Goal: Information Seeking & Learning: Compare options

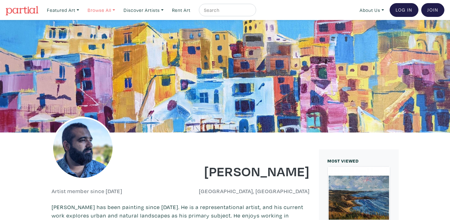
click at [98, 9] on link "Browse All" at bounding box center [101, 10] width 33 height 13
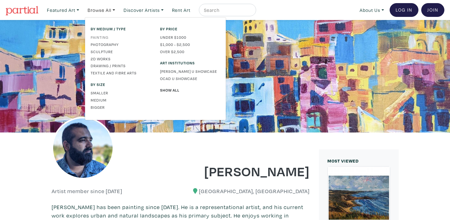
click at [105, 36] on link "Painting" at bounding box center [121, 37] width 60 height 6
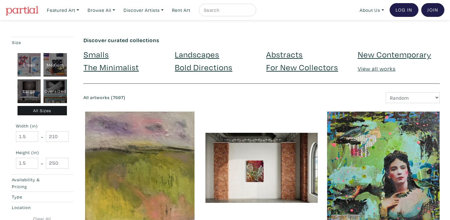
click at [201, 55] on link "Landscapes" at bounding box center [197, 54] width 44 height 11
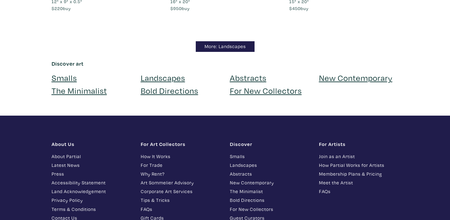
scroll to position [5562, 0]
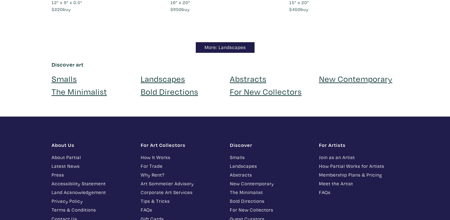
click at [75, 154] on link "About Partial" at bounding box center [92, 157] width 80 height 7
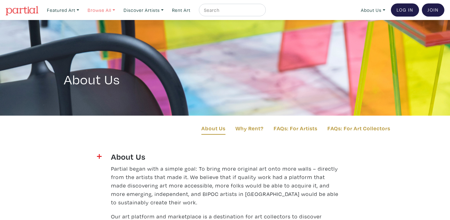
click at [96, 12] on link "Browse All" at bounding box center [101, 10] width 33 height 13
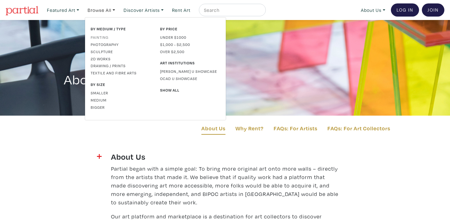
click at [102, 38] on link "Painting" at bounding box center [121, 37] width 60 height 6
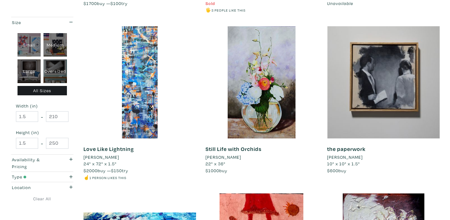
scroll to position [421, 0]
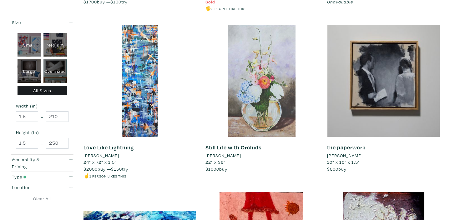
click at [283, 98] on div at bounding box center [261, 81] width 112 height 112
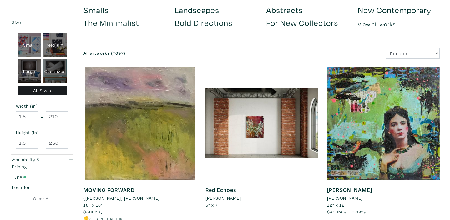
scroll to position [0, 0]
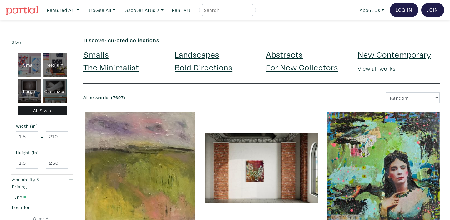
click at [190, 56] on link "Landscapes" at bounding box center [197, 54] width 44 height 11
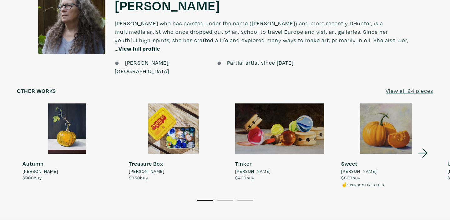
scroll to position [475, 0]
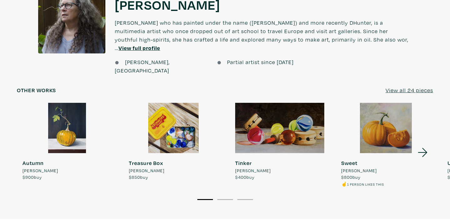
click at [424, 144] on icon at bounding box center [422, 152] width 21 height 17
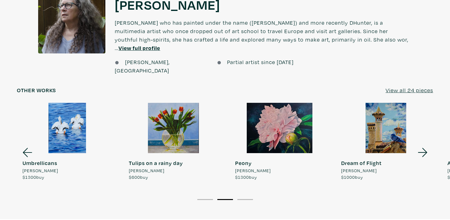
click at [422, 144] on icon at bounding box center [422, 152] width 21 height 17
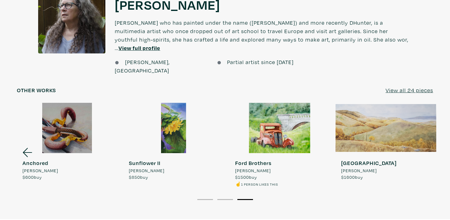
scroll to position [476, 0]
click at [385, 112] on div at bounding box center [385, 127] width 101 height 50
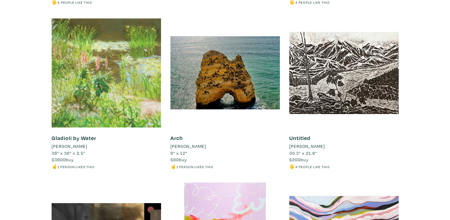
scroll to position [2928, 0]
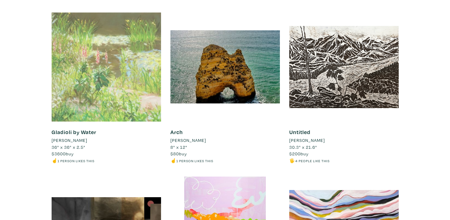
click at [135, 78] on div at bounding box center [106, 66] width 109 height 109
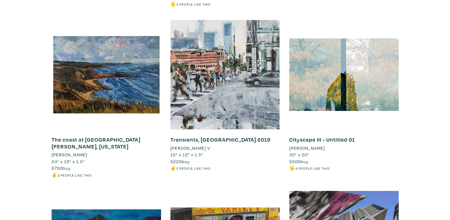
scroll to position [4742, 0]
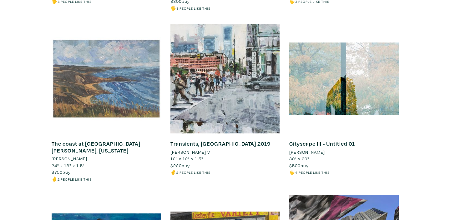
click at [105, 66] on div at bounding box center [106, 78] width 109 height 109
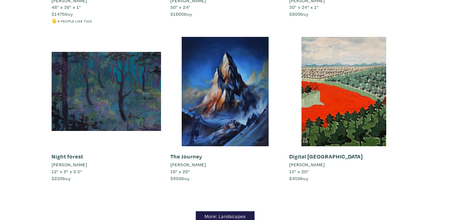
scroll to position [5395, 0]
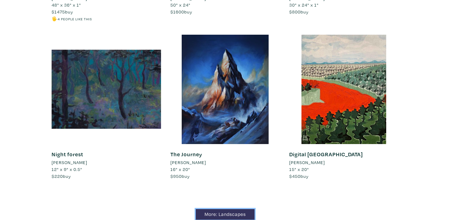
click at [233, 209] on link "More: Landscapes" at bounding box center [225, 214] width 59 height 11
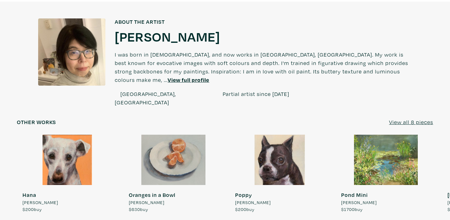
scroll to position [490, 0]
click at [422, 176] on icon at bounding box center [422, 184] width 21 height 17
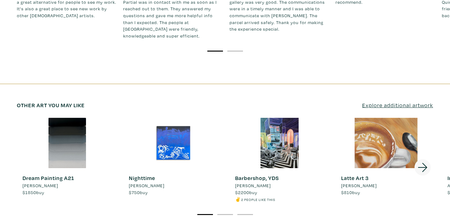
scroll to position [796, 0]
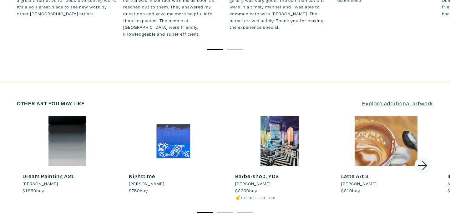
click at [422, 161] on icon at bounding box center [421, 165] width 9 height 9
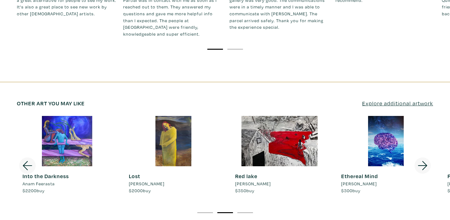
click at [422, 161] on icon at bounding box center [421, 165] width 9 height 9
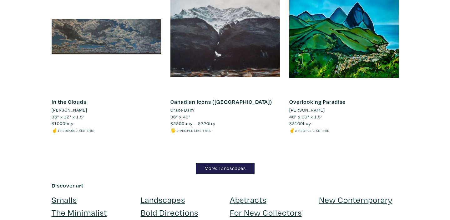
scroll to position [5231, 0]
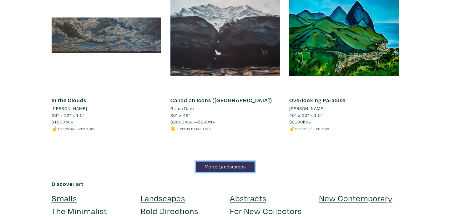
click at [235, 161] on link "More: Landscapes" at bounding box center [225, 166] width 59 height 11
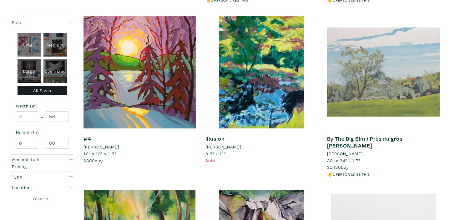
scroll to position [763, 0]
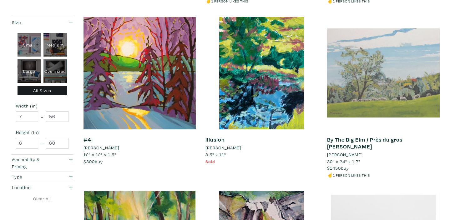
click at [409, 68] on div at bounding box center [383, 73] width 112 height 112
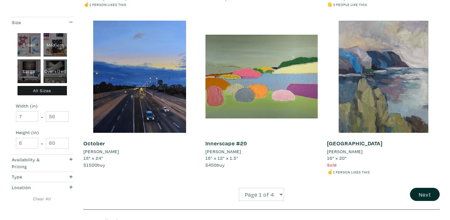
scroll to position [1281, 0]
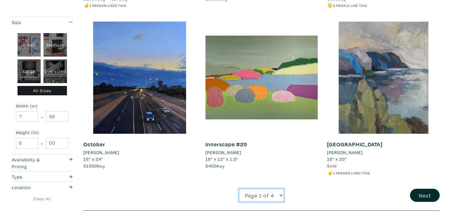
click at [280, 189] on select "Page 1 of 4 Page 2 of 4 Page 3 of 4 Page 4 of 4" at bounding box center [261, 195] width 45 height 13
click at [421, 189] on button "Next" at bounding box center [425, 195] width 30 height 13
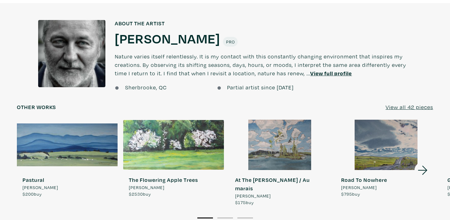
scroll to position [493, 0]
click at [422, 161] on icon at bounding box center [422, 169] width 21 height 17
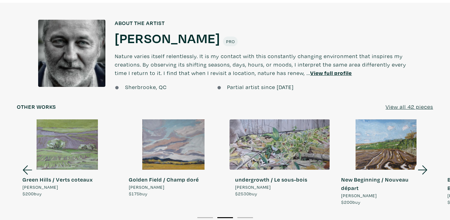
click at [423, 161] on icon at bounding box center [422, 169] width 21 height 17
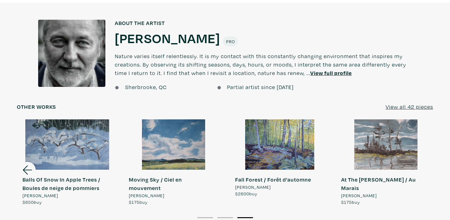
click at [192, 122] on div at bounding box center [173, 144] width 101 height 50
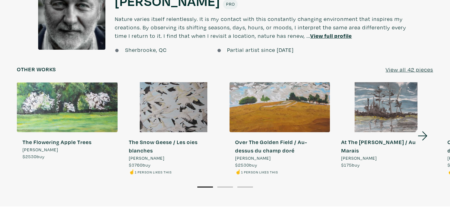
scroll to position [476, 0]
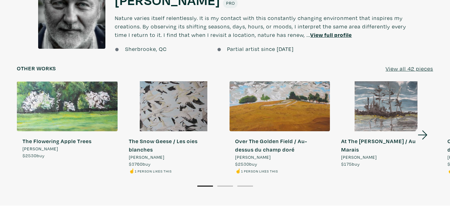
click at [425, 130] on icon at bounding box center [421, 134] width 9 height 9
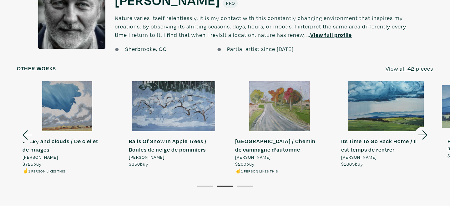
click at [425, 132] on icon at bounding box center [421, 134] width 9 height 9
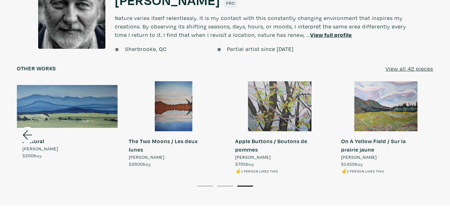
click at [27, 130] on icon at bounding box center [27, 135] width 21 height 17
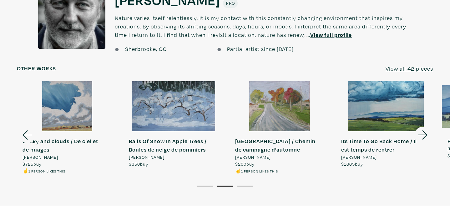
click at [27, 130] on icon at bounding box center [27, 135] width 21 height 17
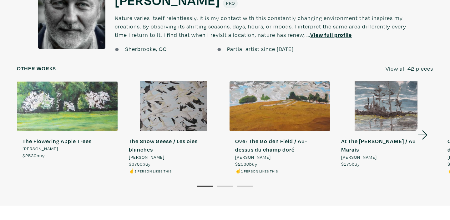
click at [99, 119] on div at bounding box center [67, 106] width 101 height 50
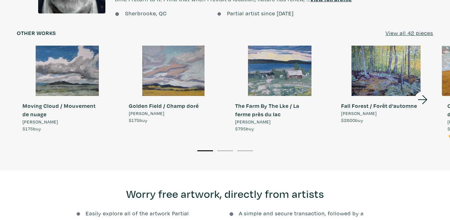
scroll to position [535, 0]
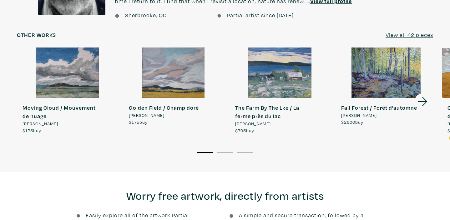
click at [385, 78] on div at bounding box center [385, 72] width 101 height 50
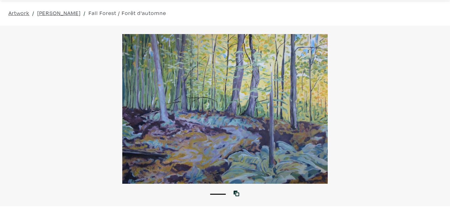
scroll to position [25, 0]
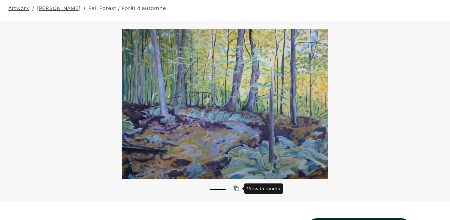
click icon
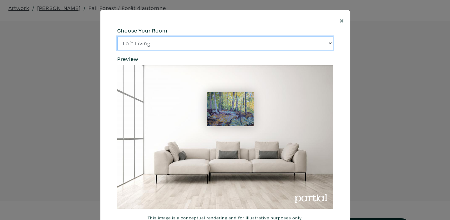
click select "Loft Living Bright Bedroom City Office Gallery Space Modern Lounge"
select select "/thumb/phpThumb.php?src=https%3A%2F%2Flabs.partial.gallery%2Fprojects%2Frenderi…"
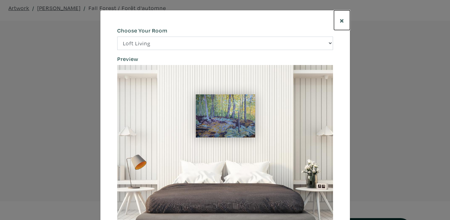
click span "×"
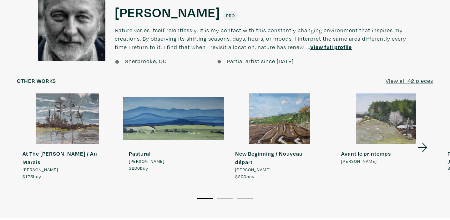
scroll to position [477, 0]
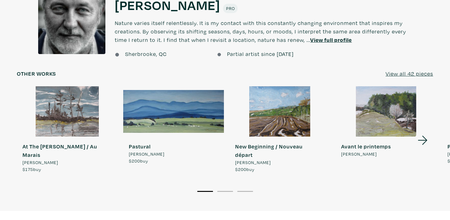
click icon
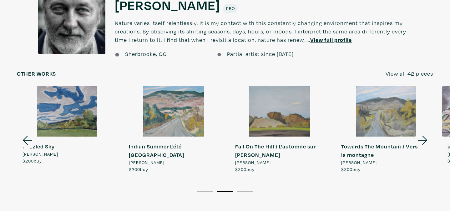
click icon
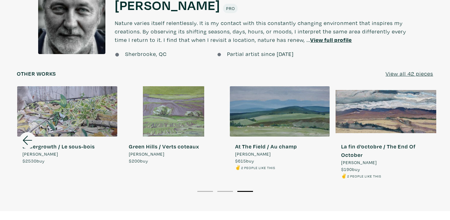
click icon
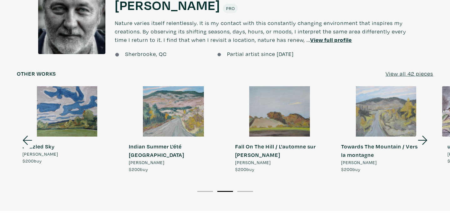
click icon
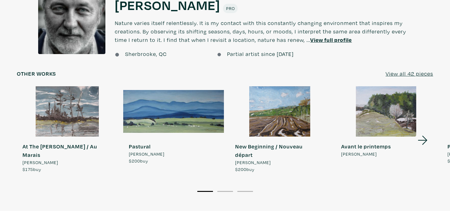
click u "View all 42 pieces"
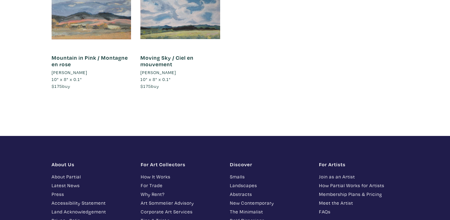
scroll to position [2825, 0]
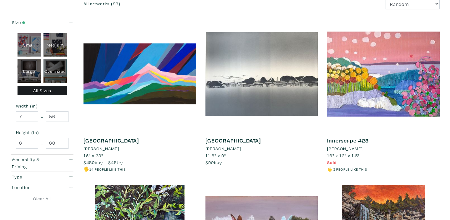
scroll to position [97, 0]
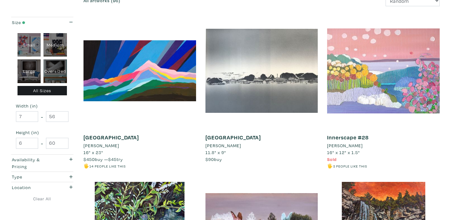
click at [365, 60] on div at bounding box center [383, 71] width 112 height 112
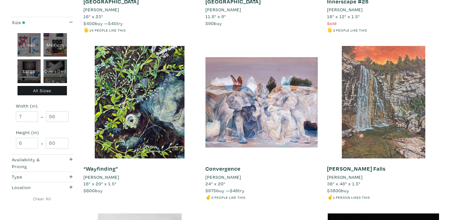
scroll to position [235, 0]
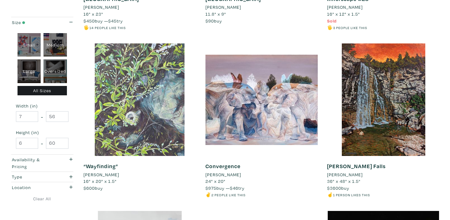
click at [121, 116] on div at bounding box center [139, 99] width 112 height 112
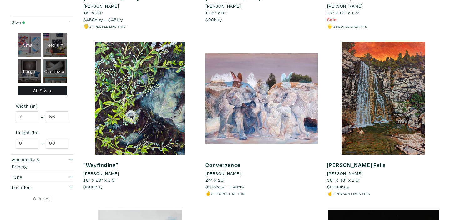
scroll to position [237, 0]
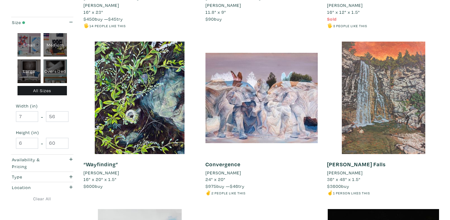
click at [398, 100] on div at bounding box center [383, 98] width 112 height 112
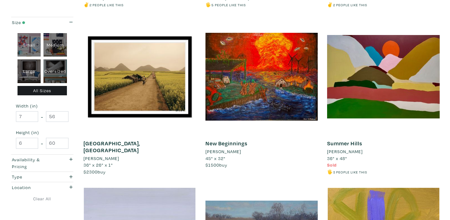
scroll to position [593, 0]
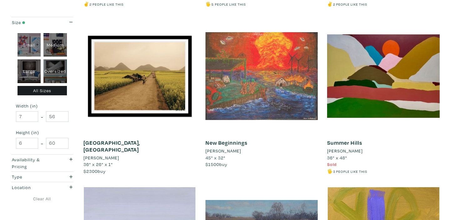
click at [298, 97] on div at bounding box center [261, 76] width 112 height 112
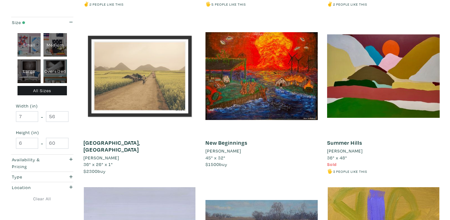
click at [125, 92] on div at bounding box center [139, 76] width 112 height 112
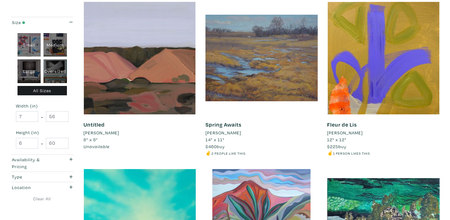
scroll to position [745, 0]
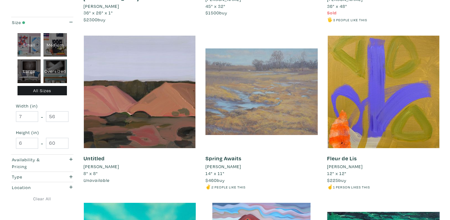
click at [279, 121] on div at bounding box center [261, 92] width 112 height 112
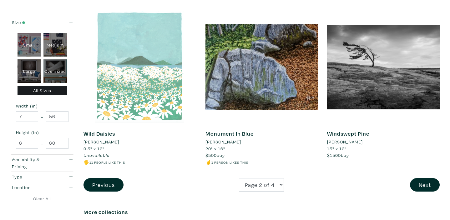
scroll to position [1275, 0]
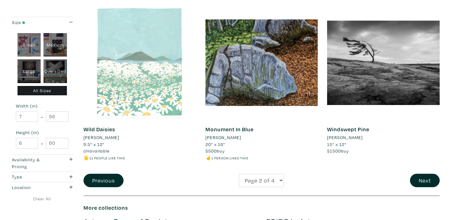
click at [143, 88] on div at bounding box center [139, 63] width 112 height 112
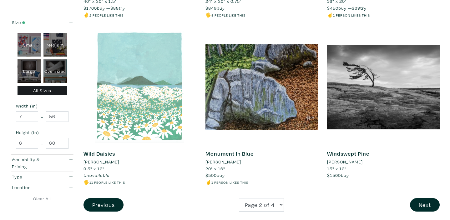
scroll to position [1253, 0]
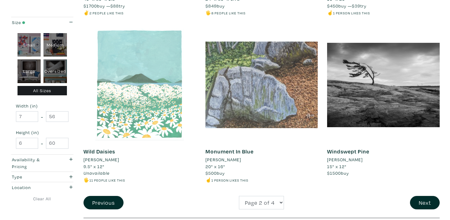
click at [274, 102] on div at bounding box center [261, 85] width 112 height 112
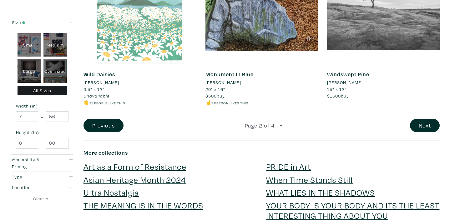
scroll to position [1337, 0]
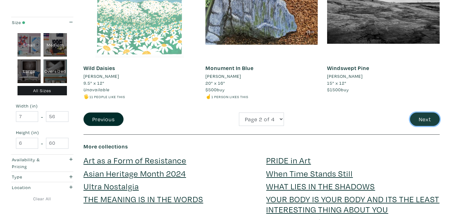
click at [416, 122] on button "Next" at bounding box center [425, 118] width 30 height 13
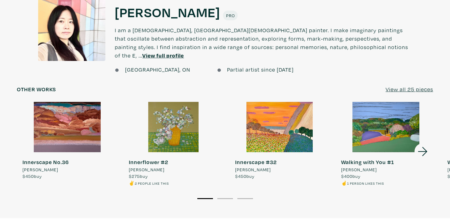
scroll to position [486, 0]
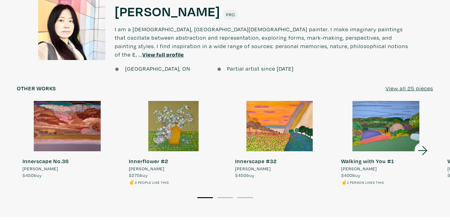
click at [280, 127] on div at bounding box center [279, 126] width 101 height 50
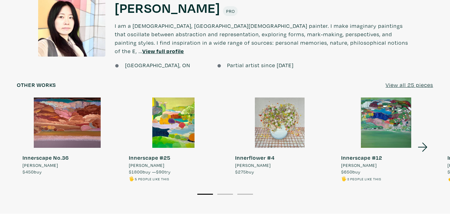
scroll to position [532, 0]
click at [285, 114] on div at bounding box center [279, 122] width 101 height 50
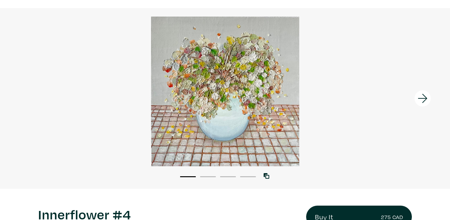
scroll to position [36, 0]
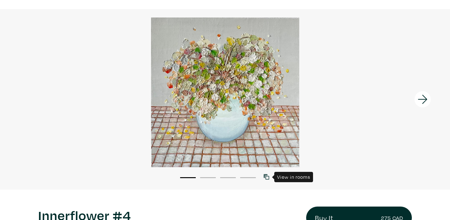
click at [268, 177] on icon at bounding box center [266, 177] width 6 height 6
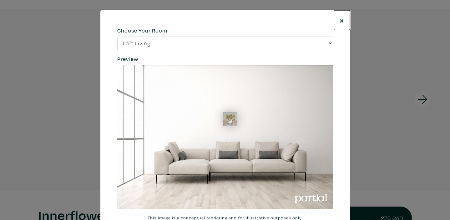
click at [341, 21] on span "×" at bounding box center [341, 20] width 5 height 11
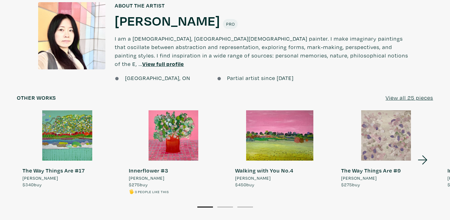
scroll to position [482, 0]
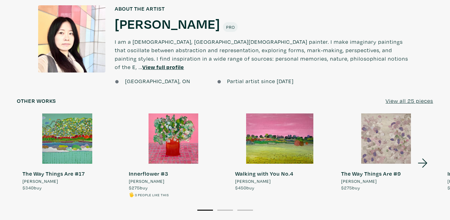
click at [422, 156] on icon at bounding box center [422, 163] width 21 height 17
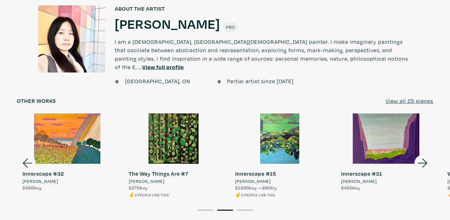
click at [422, 156] on icon at bounding box center [422, 163] width 21 height 17
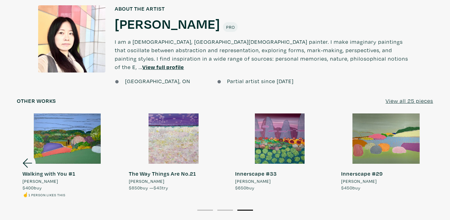
click at [422, 156] on link "Innerscape #29 Ellee SY Lee $450 buy" at bounding box center [385, 152] width 101 height 78
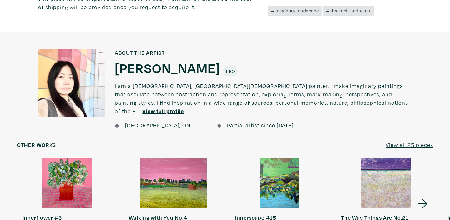
scroll to position [432, 0]
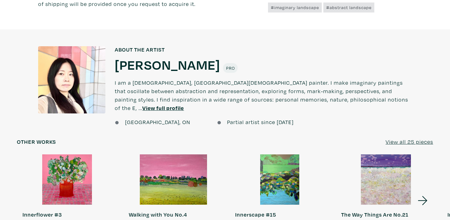
click at [392, 138] on u "View all 25 pieces" at bounding box center [408, 141] width 47 height 7
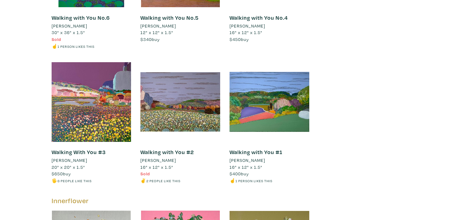
scroll to position [2339, 0]
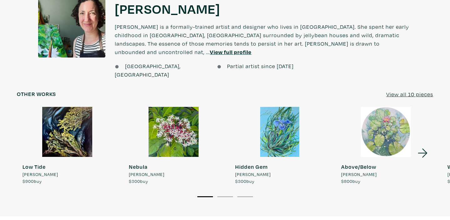
scroll to position [525, 0]
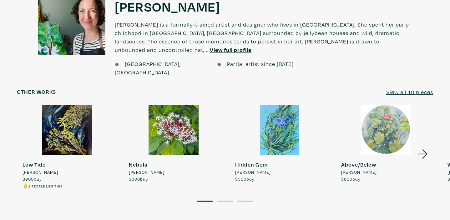
click at [406, 88] on u "View all 10 pieces" at bounding box center [409, 91] width 47 height 7
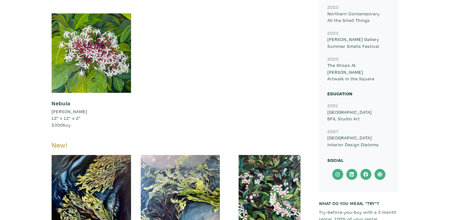
scroll to position [429, 0]
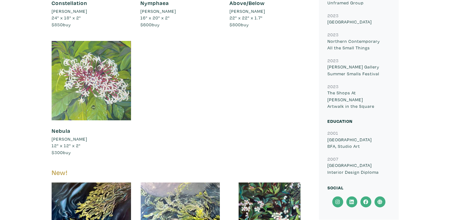
click at [108, 82] on div at bounding box center [92, 81] width 80 height 80
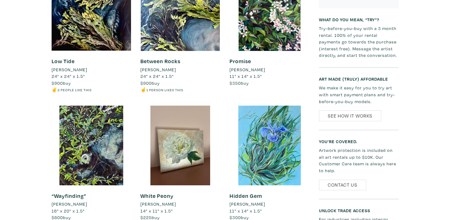
scroll to position [624, 0]
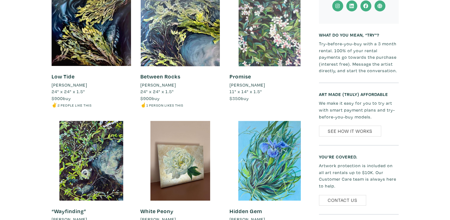
click at [257, 48] on div at bounding box center [269, 27] width 80 height 80
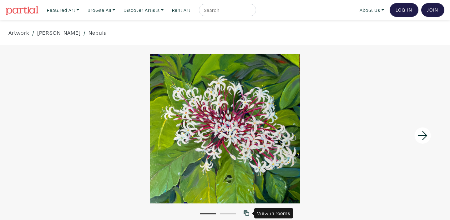
click at [248, 214] on icon at bounding box center [246, 213] width 6 height 6
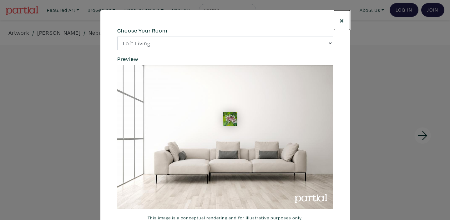
click at [341, 21] on span "×" at bounding box center [341, 20] width 5 height 11
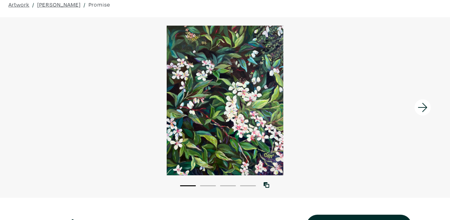
scroll to position [30, 0]
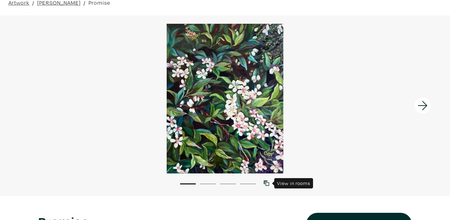
click at [266, 182] on icon at bounding box center [266, 183] width 6 height 6
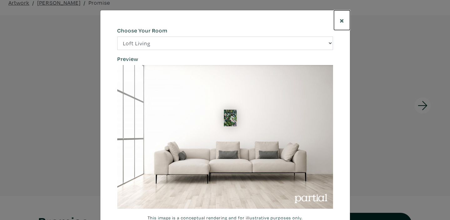
click at [340, 20] on span "×" at bounding box center [341, 20] width 5 height 11
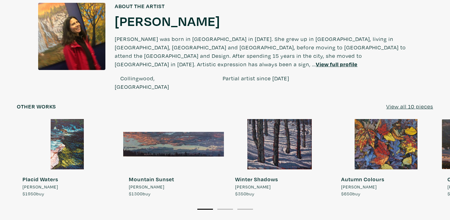
scroll to position [490, 0]
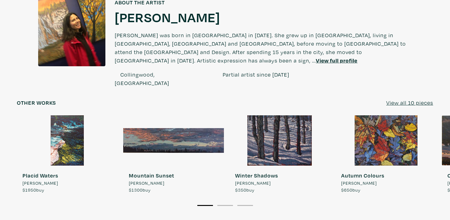
click at [390, 99] on u "View all 10 pieces" at bounding box center [409, 102] width 47 height 7
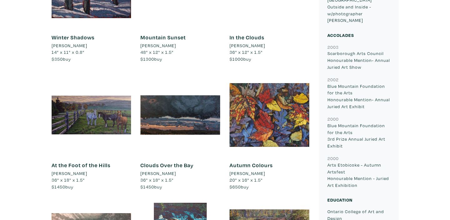
scroll to position [525, 0]
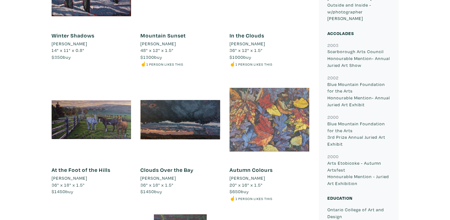
click at [286, 114] on div at bounding box center [269, 120] width 80 height 80
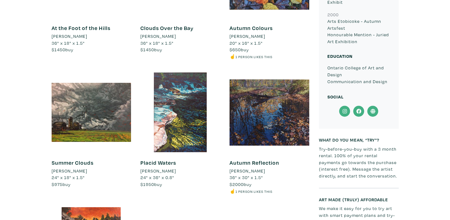
scroll to position [668, 0]
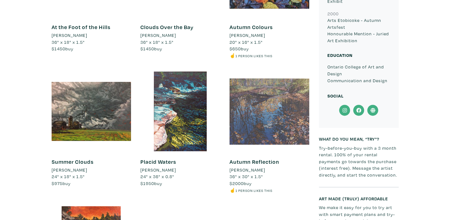
click at [284, 111] on div at bounding box center [269, 112] width 80 height 80
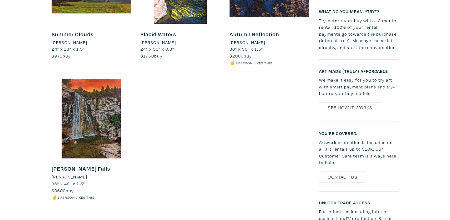
scroll to position [788, 0]
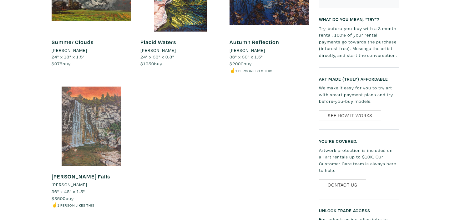
click at [103, 107] on div at bounding box center [92, 127] width 80 height 80
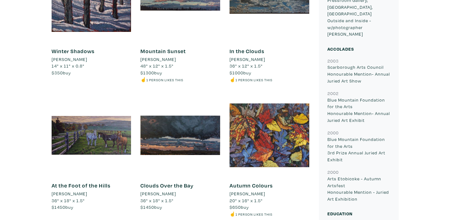
scroll to position [531, 0]
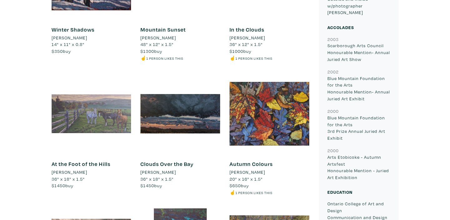
click at [115, 107] on div at bounding box center [92, 114] width 80 height 80
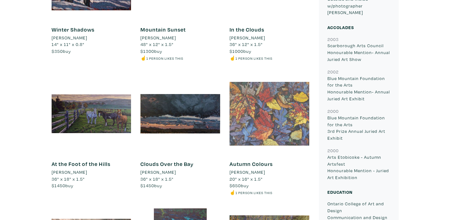
click at [280, 125] on div at bounding box center [269, 114] width 80 height 80
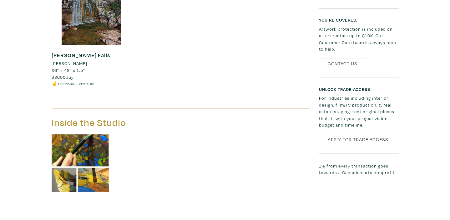
scroll to position [902, 0]
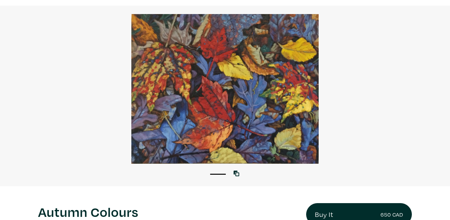
scroll to position [42, 0]
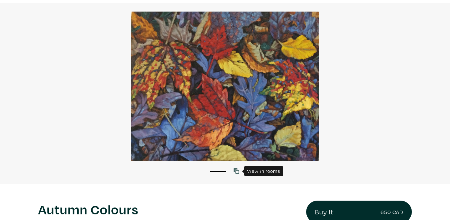
click at [236, 172] on icon at bounding box center [236, 171] width 6 height 6
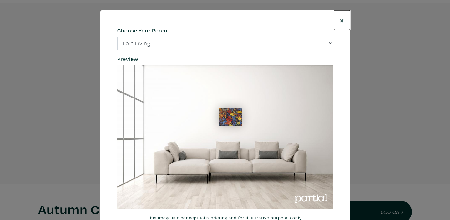
click at [341, 21] on span "×" at bounding box center [341, 20] width 5 height 11
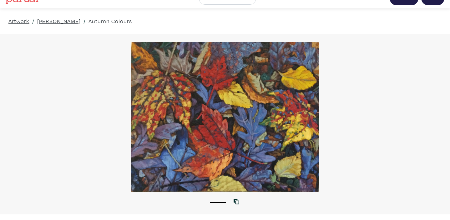
scroll to position [11, 0]
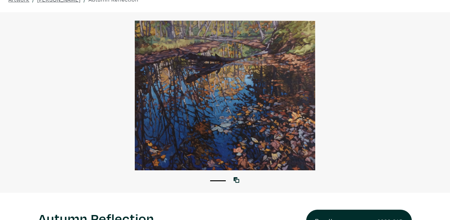
scroll to position [7, 0]
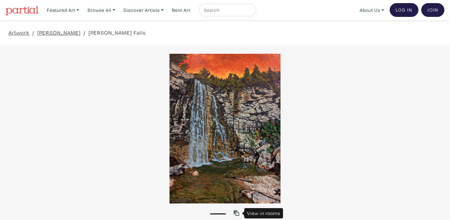
click at [237, 214] on icon at bounding box center [236, 213] width 6 height 6
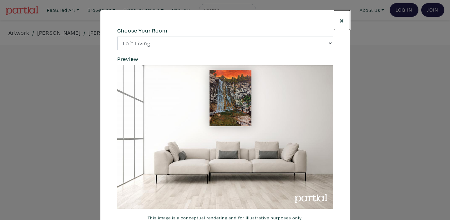
click at [340, 20] on span "×" at bounding box center [341, 20] width 5 height 11
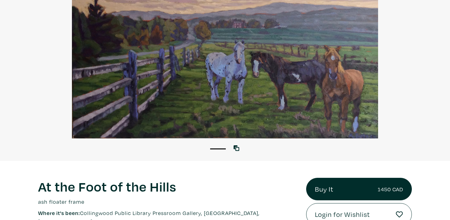
scroll to position [61, 0]
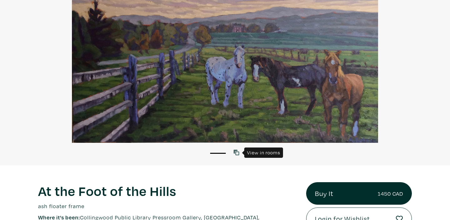
click at [236, 152] on icon at bounding box center [236, 153] width 6 height 6
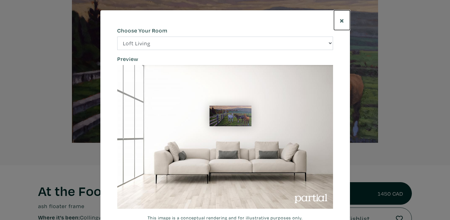
click at [341, 21] on span "×" at bounding box center [341, 20] width 5 height 11
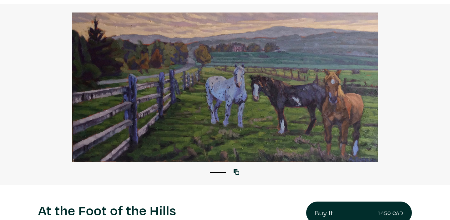
scroll to position [37, 0]
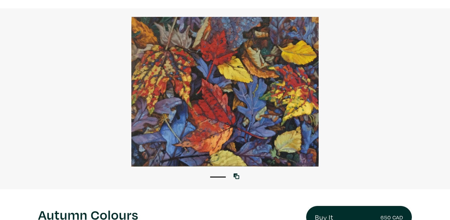
scroll to position [38, 0]
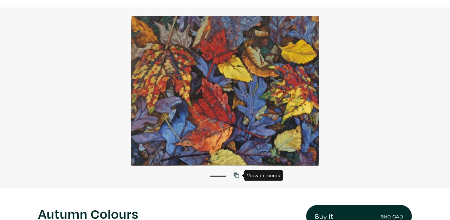
click at [235, 175] on icon at bounding box center [236, 175] width 6 height 6
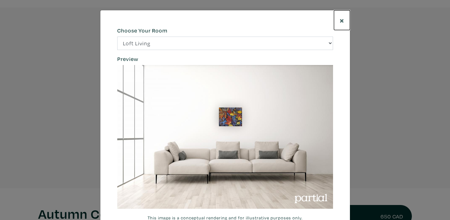
click at [343, 19] on span "×" at bounding box center [341, 20] width 5 height 11
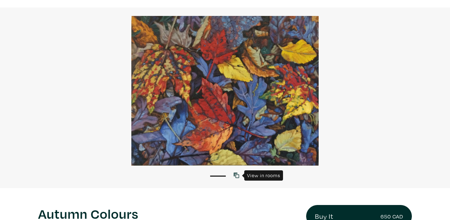
click at [238, 177] on icon at bounding box center [236, 175] width 6 height 6
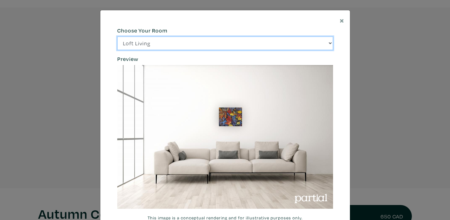
click at [330, 42] on select "Loft Living Bright Bedroom City Office Gallery Space Modern Lounge" at bounding box center [225, 43] width 216 height 13
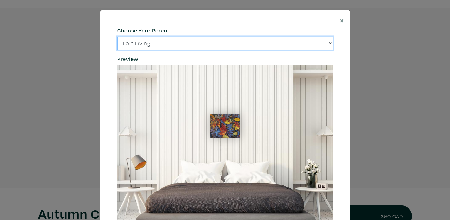
click at [330, 43] on select "Loft Living Bright Bedroom City Office Gallery Space Modern Lounge" at bounding box center [225, 43] width 216 height 13
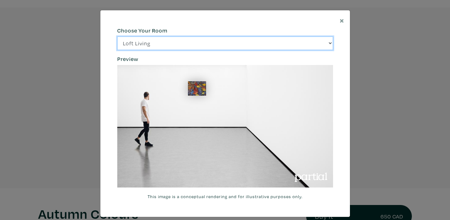
click at [329, 44] on select "Loft Living Bright Bedroom City Office Gallery Space Modern Lounge" at bounding box center [225, 43] width 216 height 13
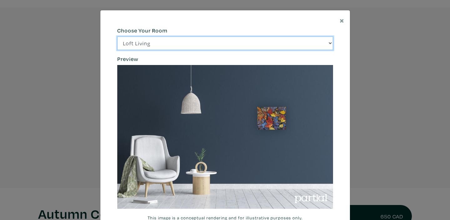
click at [329, 44] on select "Loft Living Bright Bedroom City Office Gallery Space Modern Lounge" at bounding box center [225, 43] width 216 height 13
select select "/thumb/phpThumb.php?src=https%3A%2F%2Flabs.partial.gallery%2Fprojects%2Frenderi…"
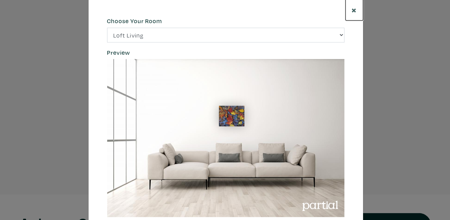
click at [342, 20] on span "×" at bounding box center [341, 20] width 5 height 11
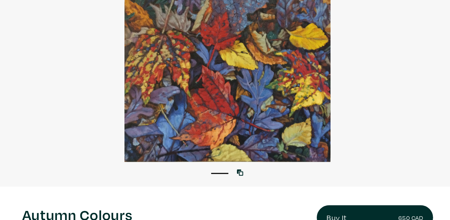
scroll to position [27, 0]
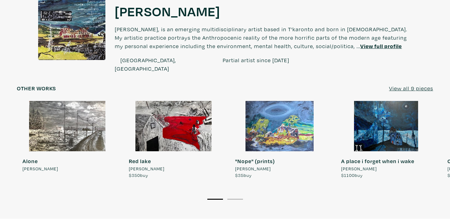
scroll to position [499, 0]
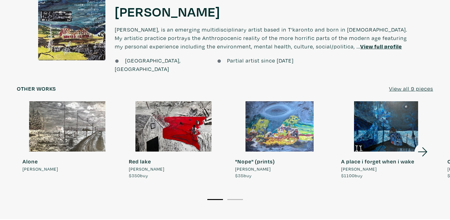
click at [424, 143] on icon at bounding box center [422, 151] width 21 height 17
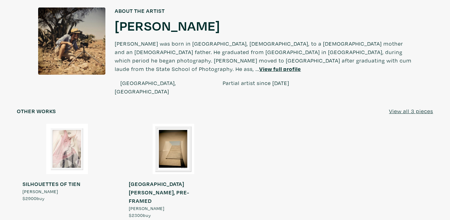
scroll to position [526, 0]
click at [411, 107] on u "View all 3 pieces" at bounding box center [411, 110] width 44 height 7
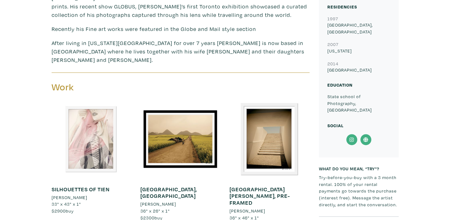
scroll to position [357, 0]
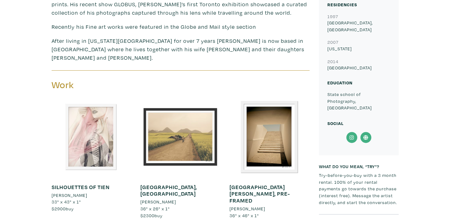
click at [181, 114] on div at bounding box center [180, 137] width 80 height 80
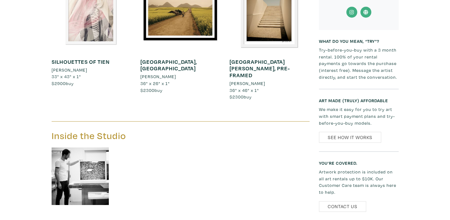
scroll to position [485, 0]
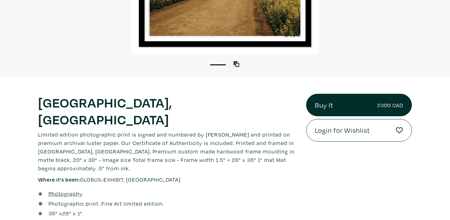
scroll to position [150, 0]
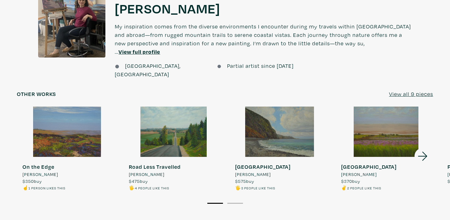
scroll to position [496, 0]
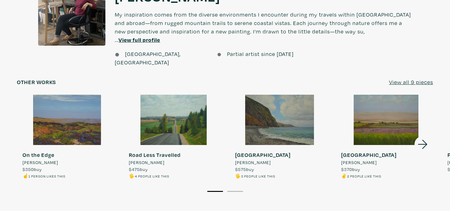
click at [415, 78] on u "View all 9 pieces" at bounding box center [411, 81] width 44 height 7
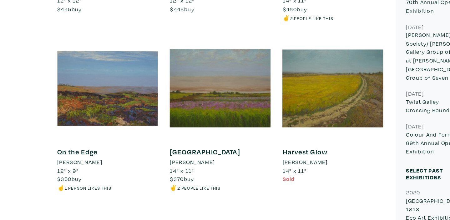
scroll to position [474, 0]
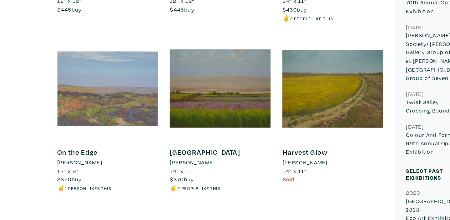
click at [90, 69] on div at bounding box center [92, 70] width 80 height 80
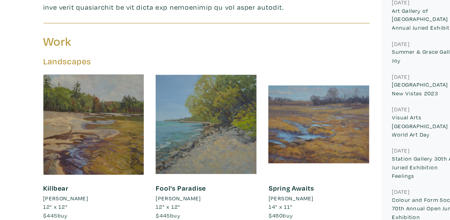
scroll to position [311, 0]
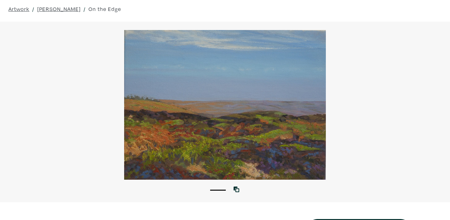
scroll to position [27, 0]
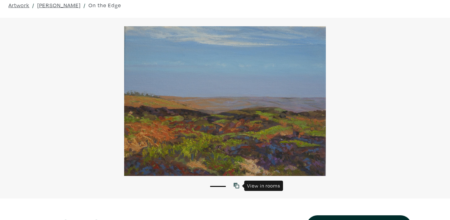
click at [236, 188] on icon at bounding box center [236, 186] width 6 height 6
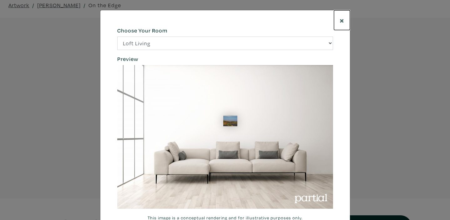
click at [341, 20] on span "×" at bounding box center [341, 20] width 5 height 11
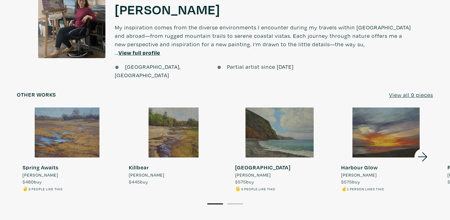
scroll to position [478, 0]
click at [285, 114] on div at bounding box center [279, 132] width 101 height 50
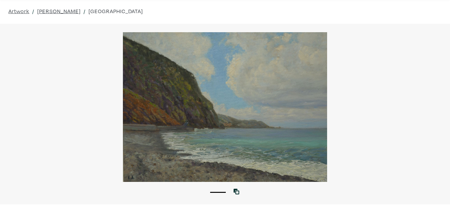
scroll to position [21, 0]
click at [237, 191] on icon at bounding box center [236, 192] width 6 height 6
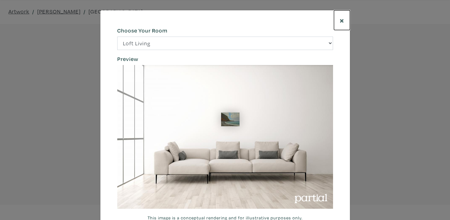
click at [342, 20] on span "×" at bounding box center [341, 20] width 5 height 11
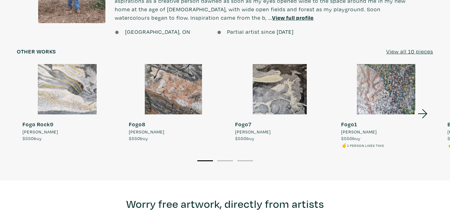
scroll to position [534, 0]
click at [419, 109] on icon at bounding box center [421, 113] width 9 height 9
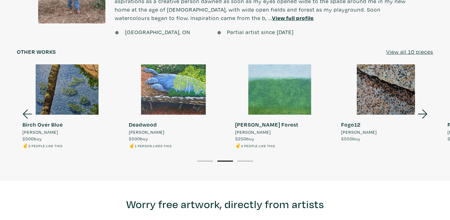
click at [422, 106] on icon at bounding box center [422, 114] width 21 height 17
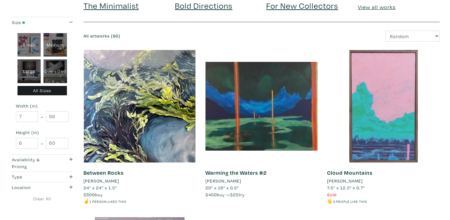
scroll to position [62, 0]
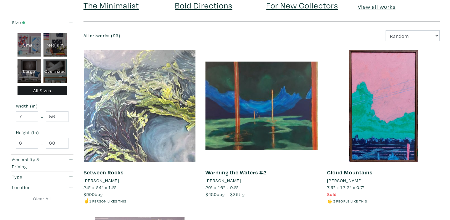
click at [172, 120] on div at bounding box center [139, 106] width 112 height 112
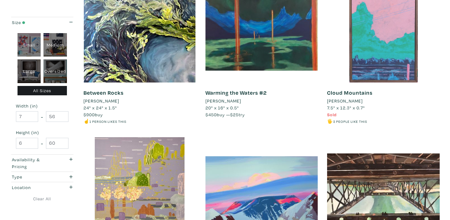
scroll to position [142, 0]
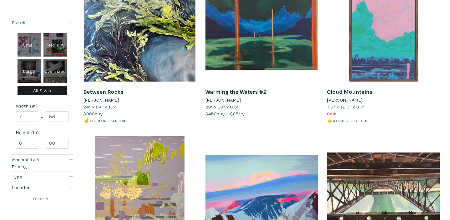
click at [388, 36] on div at bounding box center [383, 25] width 112 height 112
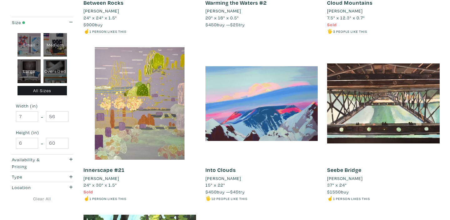
scroll to position [229, 0]
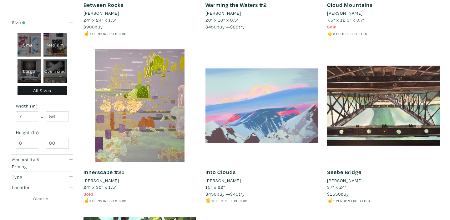
click at [276, 107] on div at bounding box center [261, 105] width 112 height 112
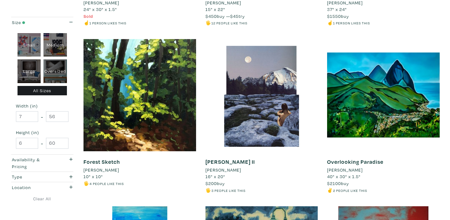
scroll to position [408, 0]
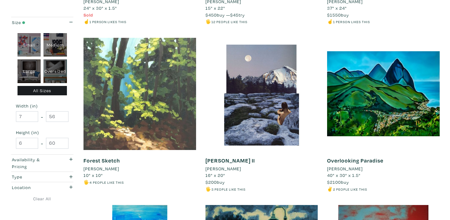
click at [157, 90] on div at bounding box center [139, 94] width 112 height 112
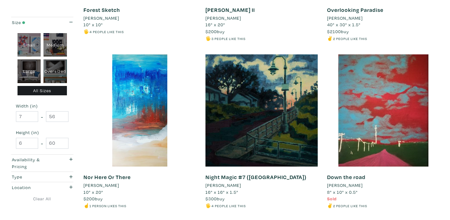
scroll to position [559, 0]
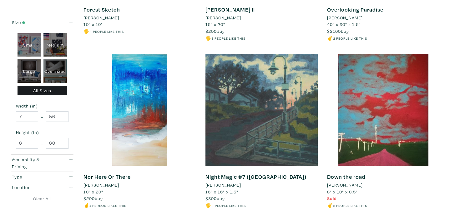
click at [247, 118] on div at bounding box center [261, 110] width 112 height 112
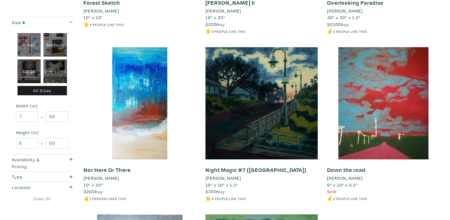
scroll to position [567, 0]
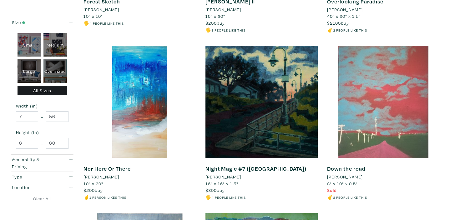
click at [392, 84] on div at bounding box center [383, 102] width 112 height 112
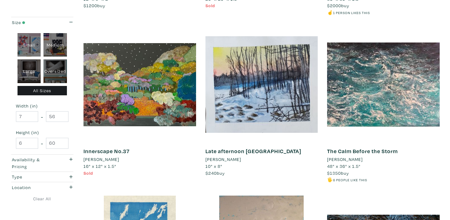
scroll to position [1099, 0]
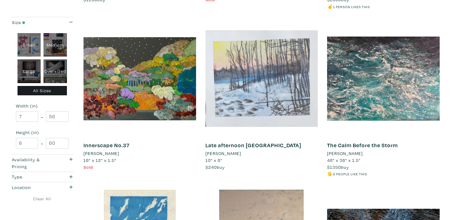
click at [244, 98] on div at bounding box center [261, 78] width 112 height 112
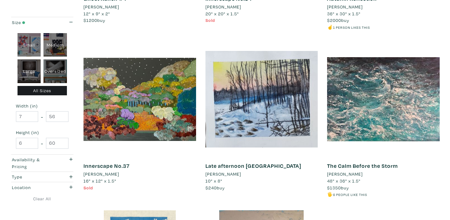
scroll to position [1079, 0]
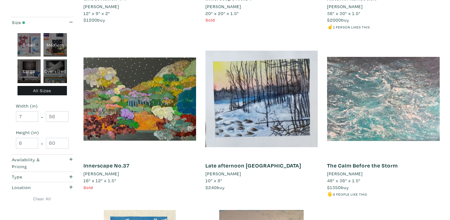
click at [386, 101] on div at bounding box center [383, 99] width 112 height 112
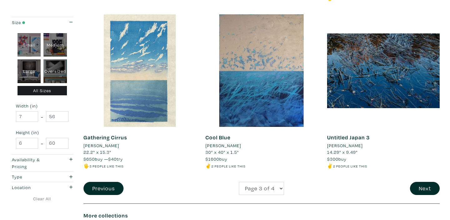
scroll to position [1276, 0]
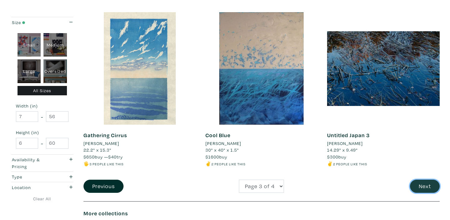
click at [421, 180] on button "Next" at bounding box center [425, 186] width 30 height 13
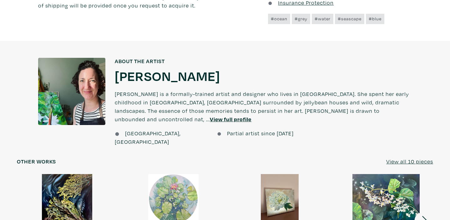
scroll to position [437, 0]
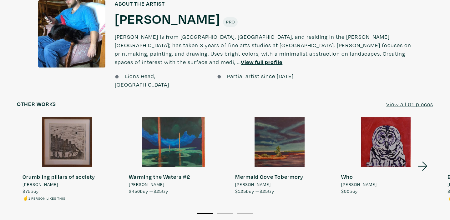
scroll to position [458, 0]
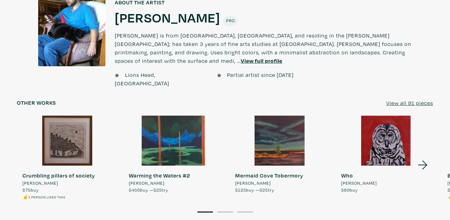
click at [424, 156] on icon at bounding box center [422, 164] width 21 height 17
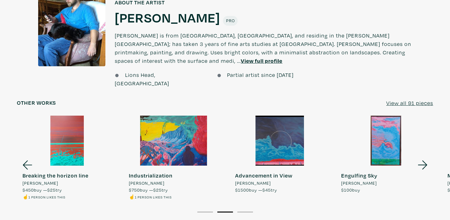
click at [424, 156] on icon at bounding box center [422, 164] width 21 height 17
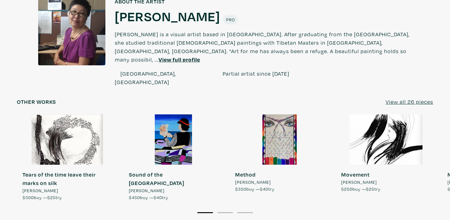
scroll to position [527, 0]
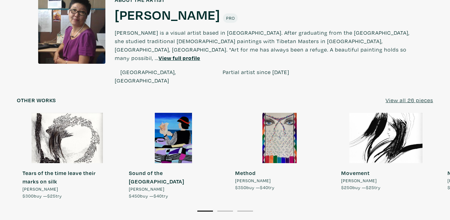
click at [403, 97] on u "View all 26 pieces" at bounding box center [408, 100] width 47 height 7
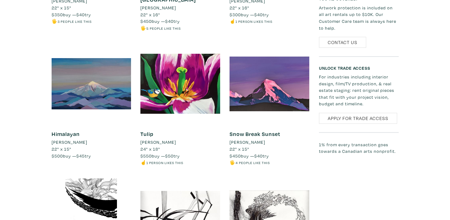
scroll to position [810, 0]
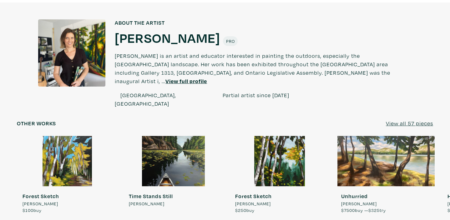
scroll to position [453, 0]
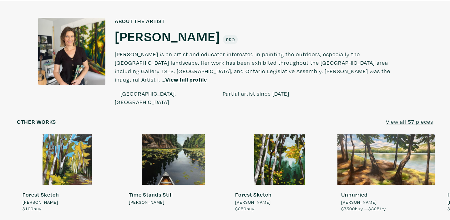
click at [402, 118] on u "View all 57 pieces" at bounding box center [408, 121] width 47 height 7
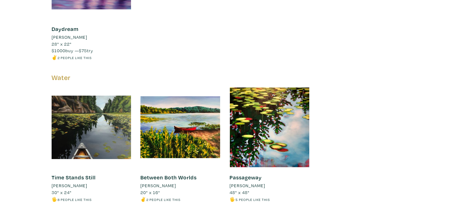
scroll to position [2045, 0]
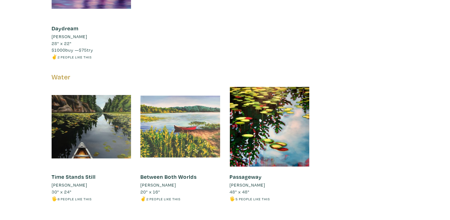
click at [180, 131] on div at bounding box center [180, 127] width 80 height 80
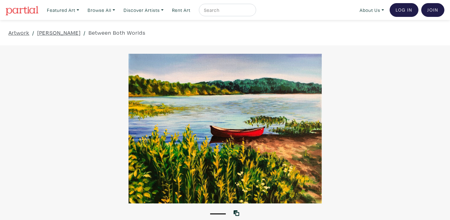
scroll to position [7, 0]
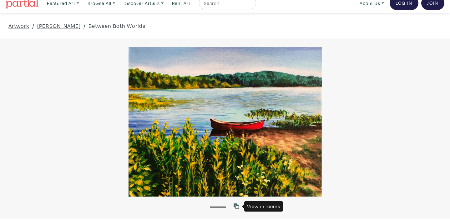
click at [237, 207] on icon at bounding box center [236, 206] width 6 height 6
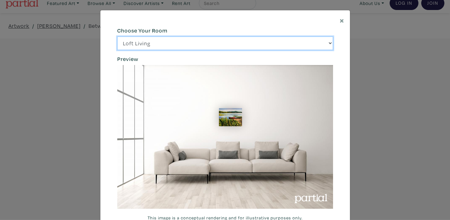
click at [328, 42] on select "Loft Living Bright Bedroom City Office Gallery Space Modern Lounge" at bounding box center [225, 43] width 216 height 13
select select "/thumb/phpThumb.php?src=https%3A%2F%[DOMAIN_NAME]%2Fprojects%2Frendering%2Fimag…"
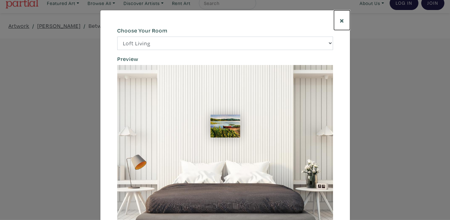
click at [343, 20] on span "×" at bounding box center [341, 20] width 5 height 11
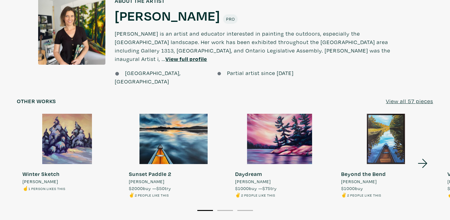
scroll to position [488, 0]
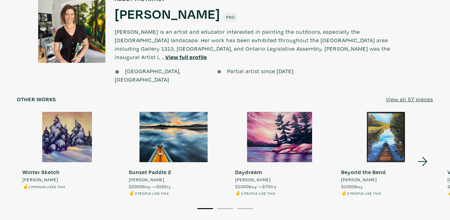
click at [423, 153] on icon at bounding box center [422, 161] width 21 height 17
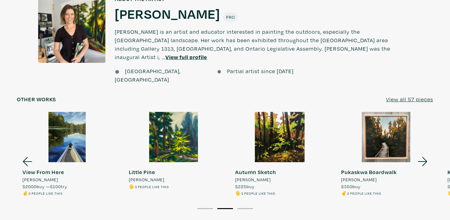
click at [423, 153] on icon at bounding box center [422, 161] width 21 height 17
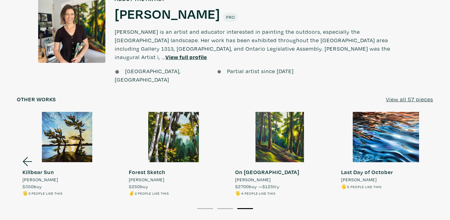
click at [395, 96] on u "View all 57 pieces" at bounding box center [408, 99] width 47 height 7
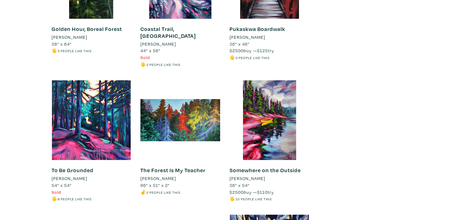
scroll to position [1501, 0]
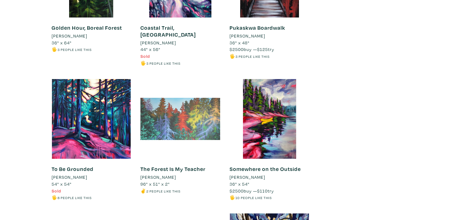
click at [171, 122] on div at bounding box center [180, 119] width 80 height 80
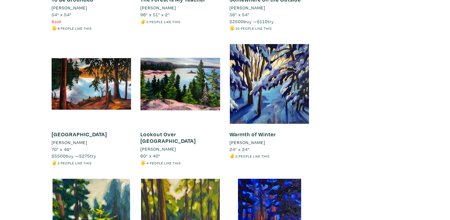
scroll to position [1673, 0]
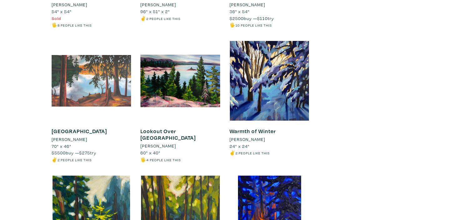
click at [83, 79] on div at bounding box center [92, 81] width 80 height 80
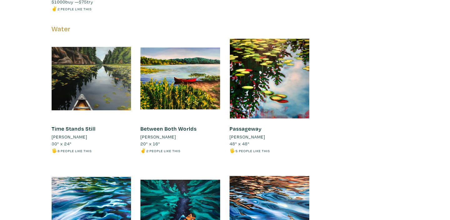
scroll to position [2094, 0]
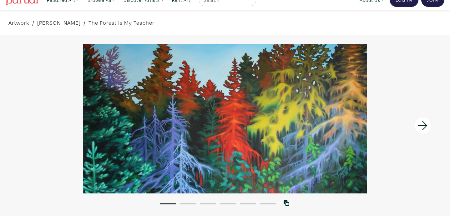
scroll to position [10, 0]
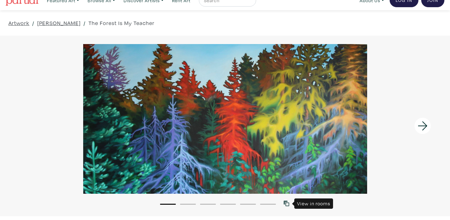
click at [287, 203] on icon at bounding box center [286, 204] width 6 height 6
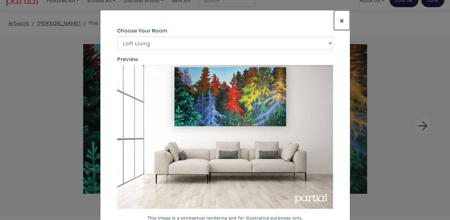
click at [340, 21] on span "×" at bounding box center [341, 20] width 5 height 11
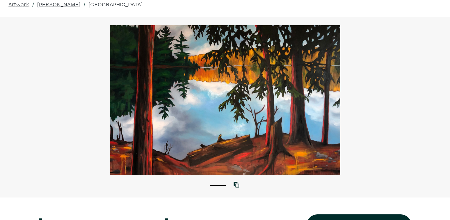
scroll to position [30, 0]
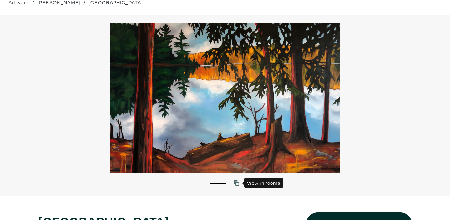
click at [237, 182] on icon at bounding box center [236, 183] width 6 height 6
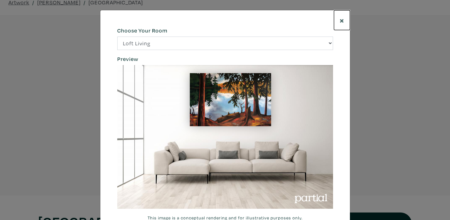
click at [342, 20] on span "×" at bounding box center [341, 20] width 5 height 11
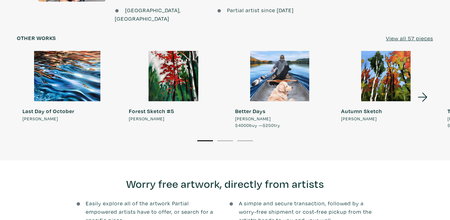
scroll to position [594, 0]
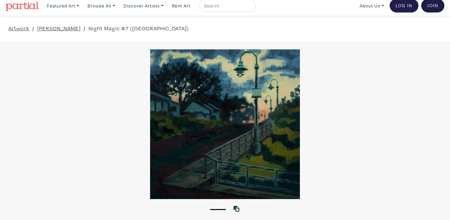
scroll to position [16, 0]
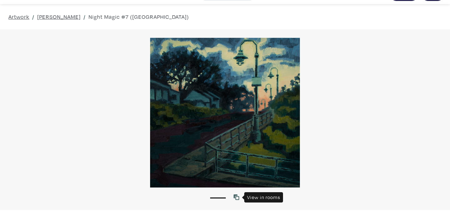
click at [237, 196] on icon at bounding box center [236, 197] width 6 height 6
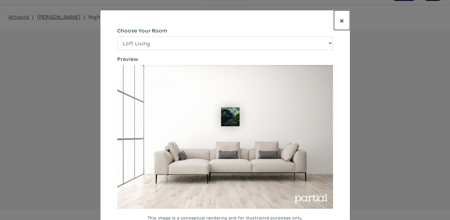
click at [340, 20] on span "×" at bounding box center [341, 20] width 5 height 11
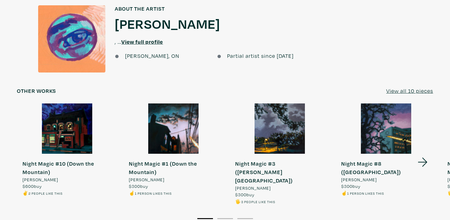
scroll to position [660, 0]
click at [392, 87] on u "View all 10 pieces" at bounding box center [409, 90] width 47 height 7
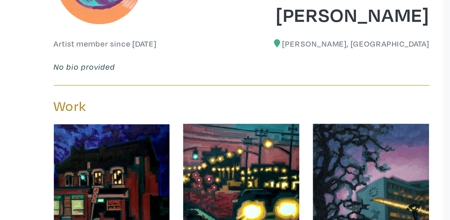
scroll to position [161, 0]
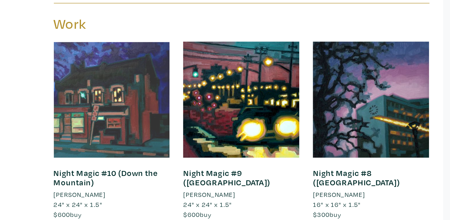
click at [74, 137] on div at bounding box center [92, 126] width 80 height 80
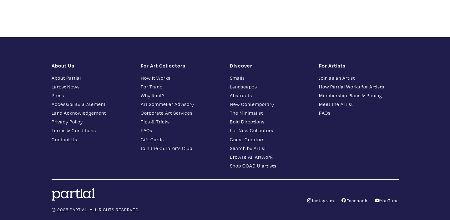
scroll to position [861, 0]
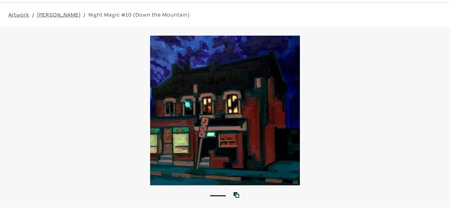
scroll to position [15, 0]
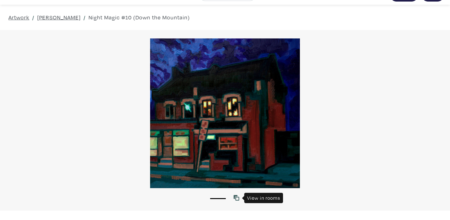
click at [238, 199] on icon at bounding box center [236, 198] width 6 height 6
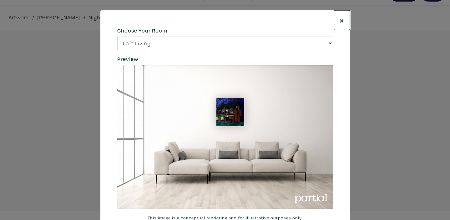
click at [339, 20] on button "×" at bounding box center [342, 20] width 16 height 20
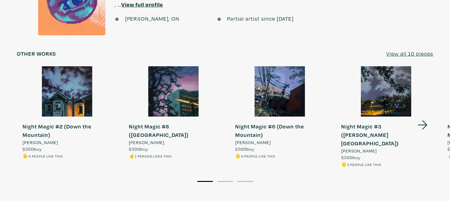
scroll to position [698, 0]
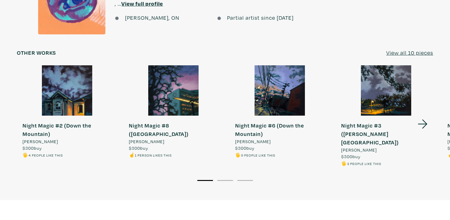
click at [408, 49] on u "View all 10 pieces" at bounding box center [409, 52] width 47 height 7
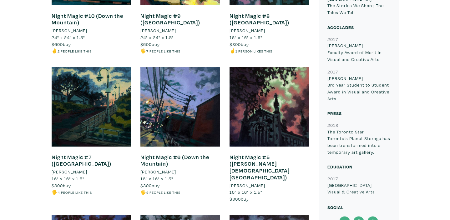
scroll to position [313, 0]
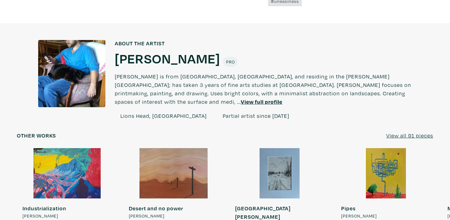
scroll to position [435, 0]
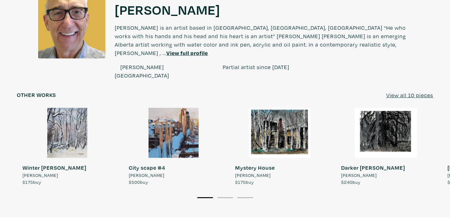
scroll to position [464, 0]
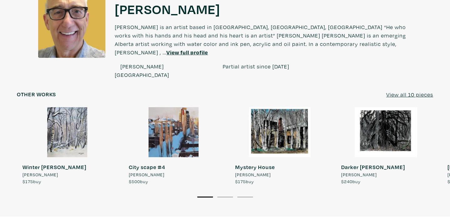
click at [404, 91] on u "View all 10 pieces" at bounding box center [409, 94] width 47 height 7
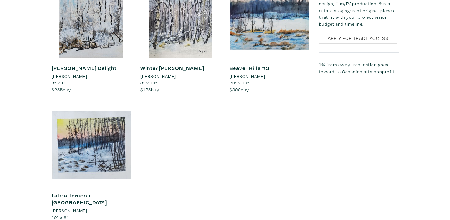
scroll to position [518, 0]
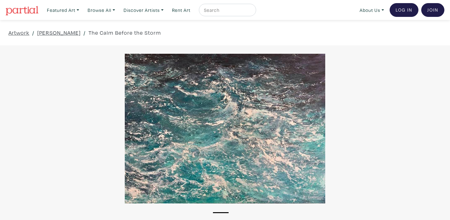
click at [223, 213] on li "1" at bounding box center [221, 212] width 16 height 6
click at [237, 215] on icon at bounding box center [236, 213] width 6 height 6
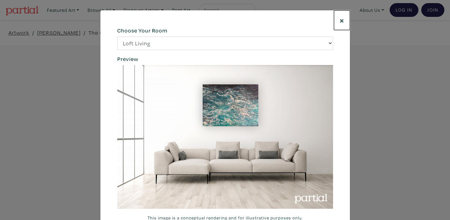
click at [342, 22] on span "×" at bounding box center [341, 20] width 5 height 11
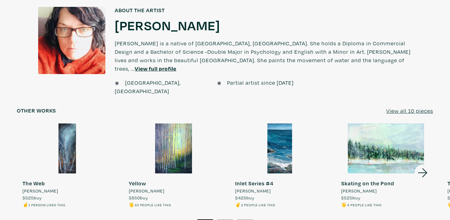
scroll to position [453, 0]
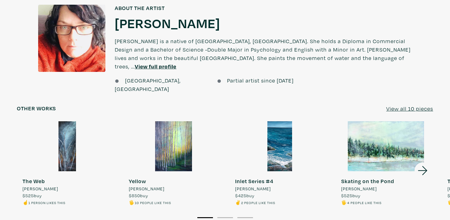
click at [405, 105] on u "View all 10 pieces" at bounding box center [409, 108] width 47 height 7
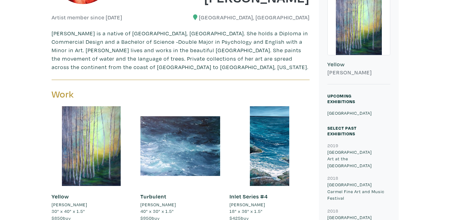
scroll to position [172, 0]
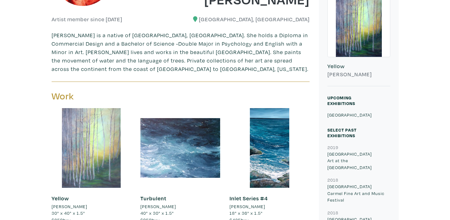
click at [93, 148] on div at bounding box center [92, 148] width 80 height 80
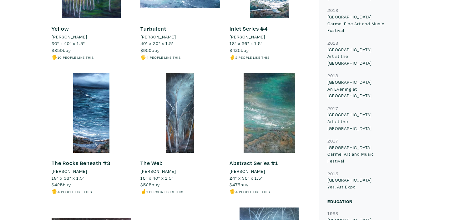
scroll to position [343, 0]
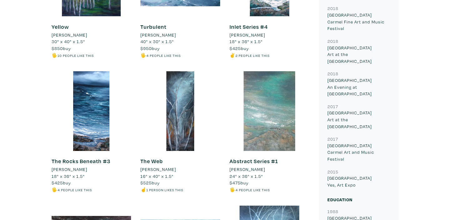
click at [268, 123] on div at bounding box center [269, 111] width 80 height 80
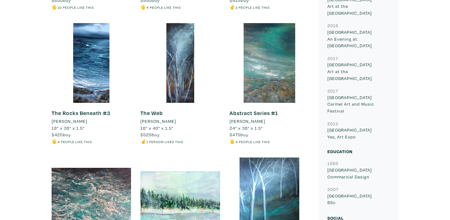
scroll to position [398, 0]
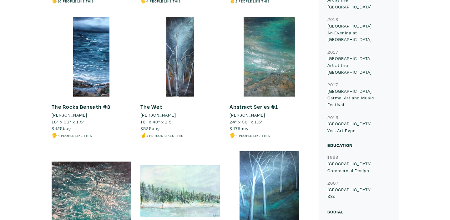
click at [188, 193] on div at bounding box center [180, 191] width 80 height 80
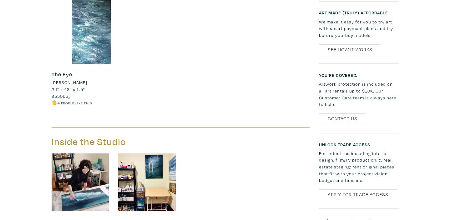
scroll to position [706, 0]
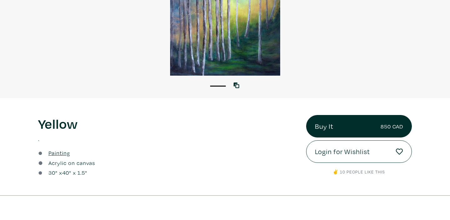
scroll to position [117, 0]
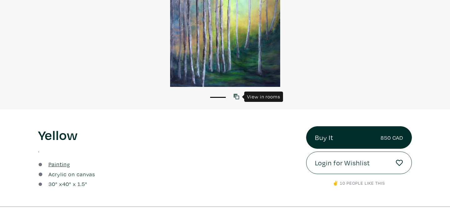
click at [237, 97] on icon at bounding box center [236, 97] width 6 height 6
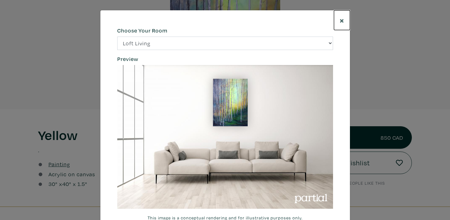
click at [341, 22] on span "×" at bounding box center [341, 20] width 5 height 11
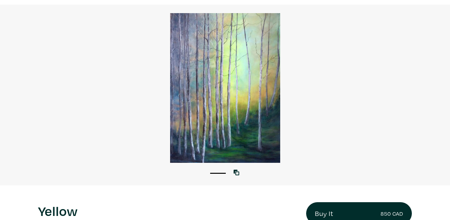
scroll to position [39, 0]
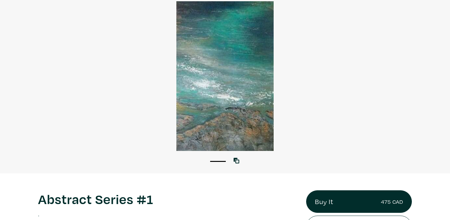
scroll to position [53, 0]
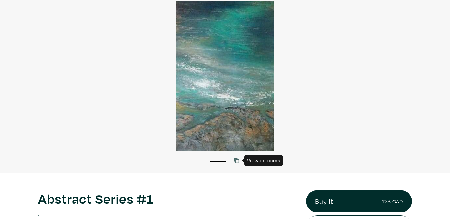
click at [236, 161] on icon at bounding box center [236, 160] width 6 height 6
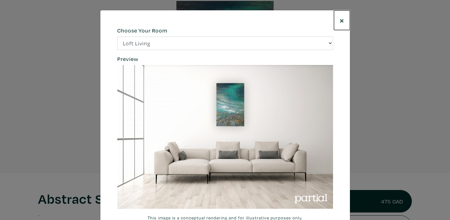
click at [340, 18] on span "×" at bounding box center [341, 20] width 5 height 11
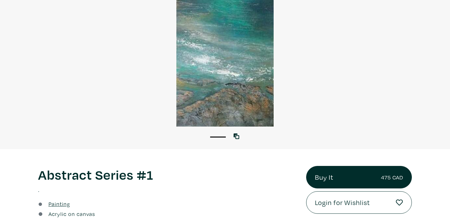
scroll to position [71, 0]
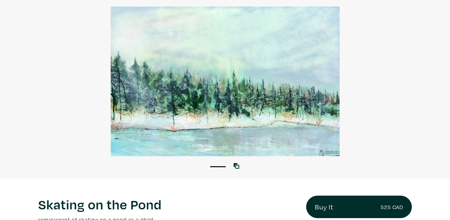
scroll to position [46, 0]
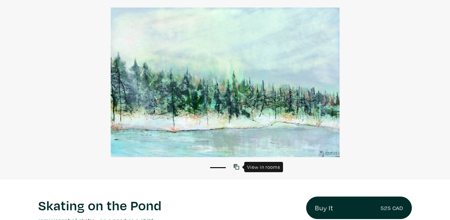
click at [236, 167] on icon at bounding box center [236, 167] width 6 height 6
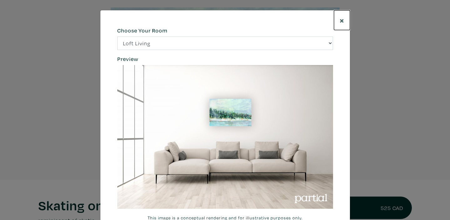
click at [341, 21] on span "×" at bounding box center [341, 20] width 5 height 11
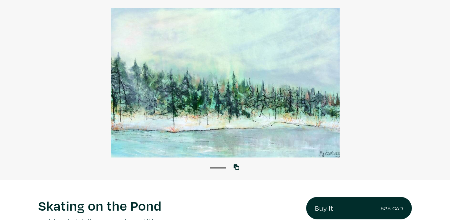
scroll to position [44, 0]
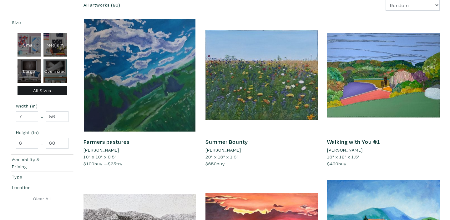
scroll to position [95, 0]
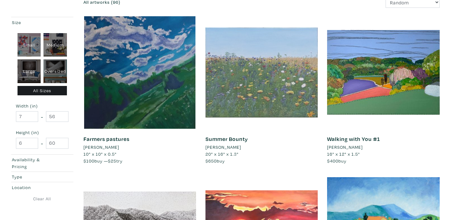
click at [266, 70] on div at bounding box center [261, 72] width 112 height 112
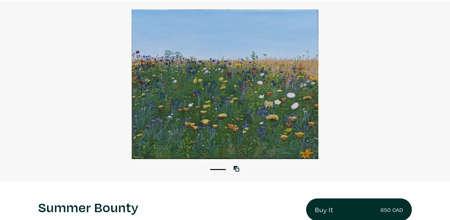
scroll to position [42, 0]
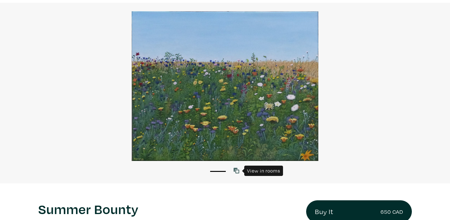
click at [238, 171] on icon at bounding box center [236, 171] width 6 height 6
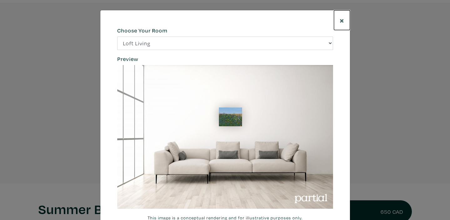
click at [340, 22] on span "×" at bounding box center [341, 20] width 5 height 11
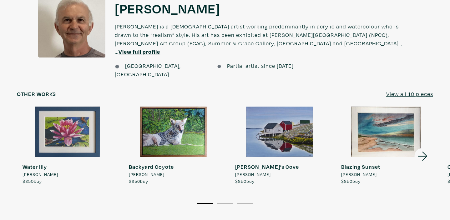
scroll to position [495, 0]
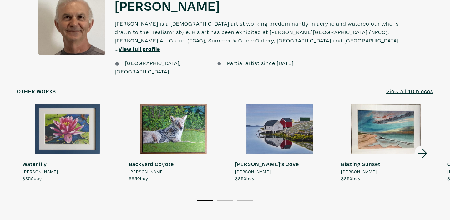
click at [415, 87] on u "View all 10 pieces" at bounding box center [409, 90] width 47 height 7
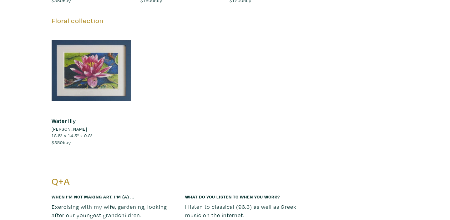
scroll to position [748, 0]
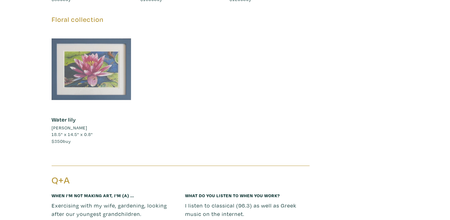
click at [95, 66] on div at bounding box center [92, 69] width 80 height 80
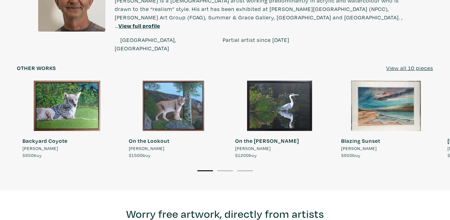
scroll to position [517, 0]
